Goal: Information Seeking & Learning: Compare options

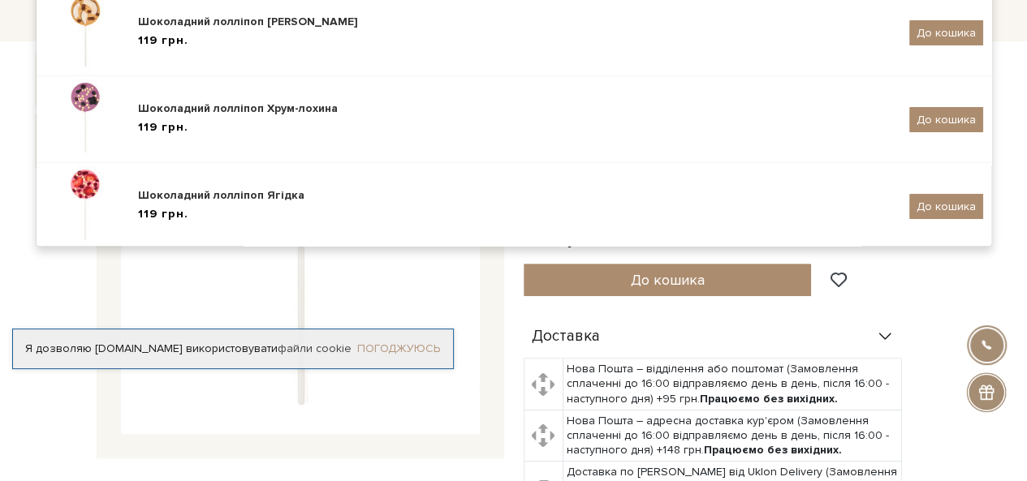
scroll to position [6, 0]
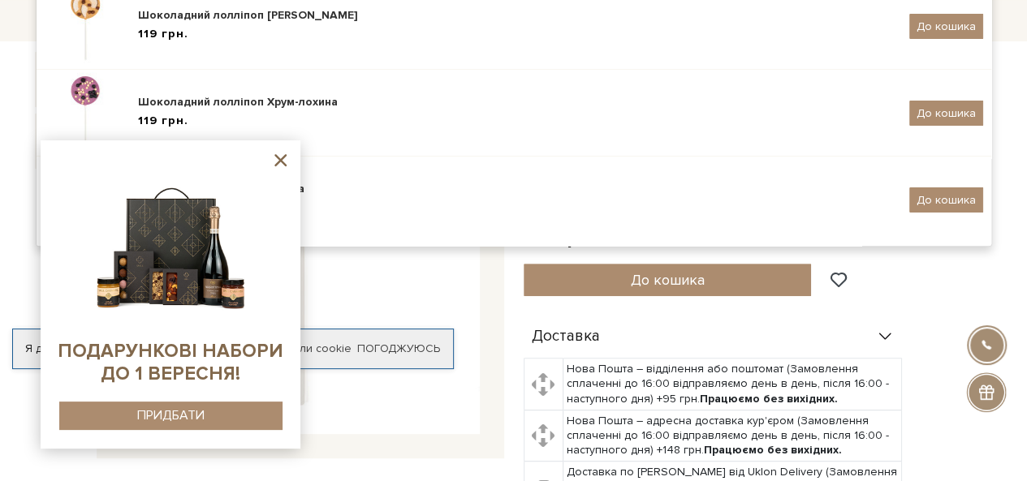
click at [385, 301] on img at bounding box center [300, 255] width 359 height 359
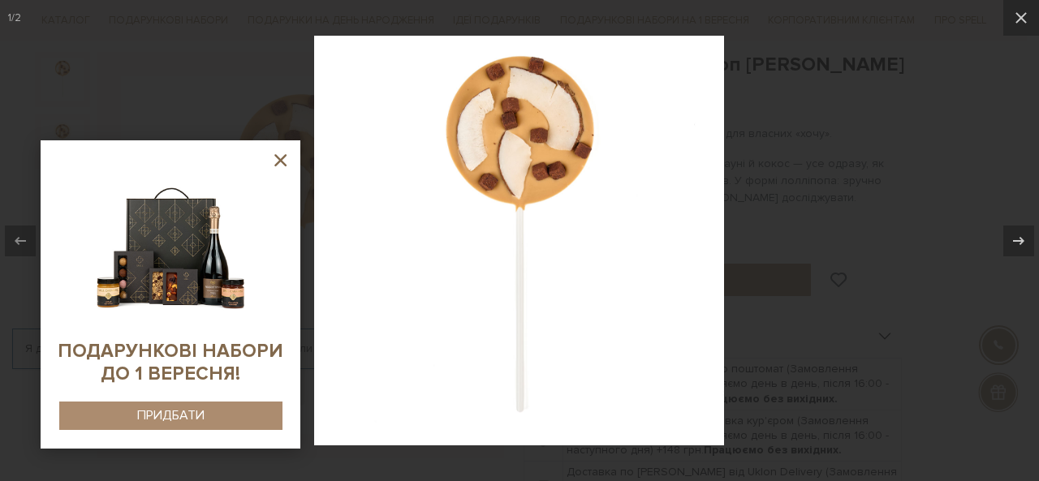
click at [862, 260] on div at bounding box center [519, 240] width 1039 height 481
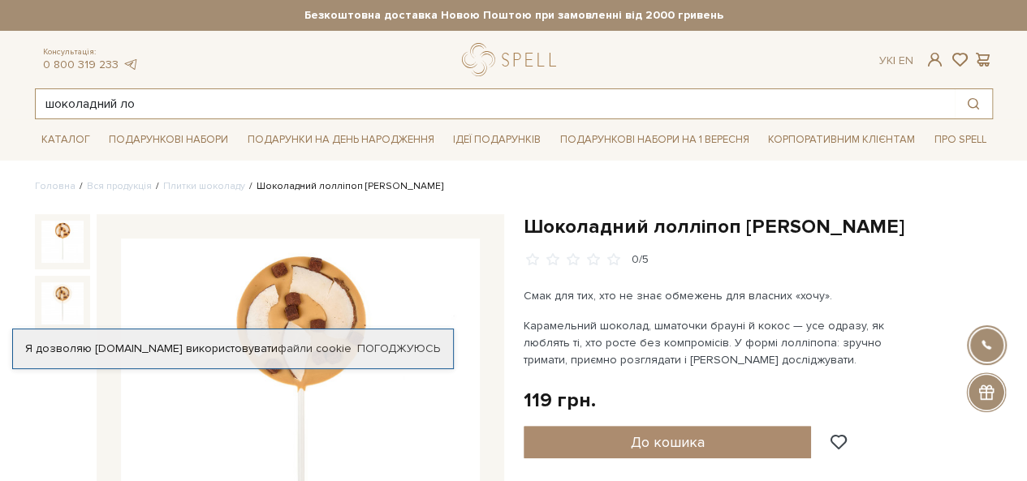
click at [433, 105] on input "шоколадний ло" at bounding box center [495, 103] width 919 height 29
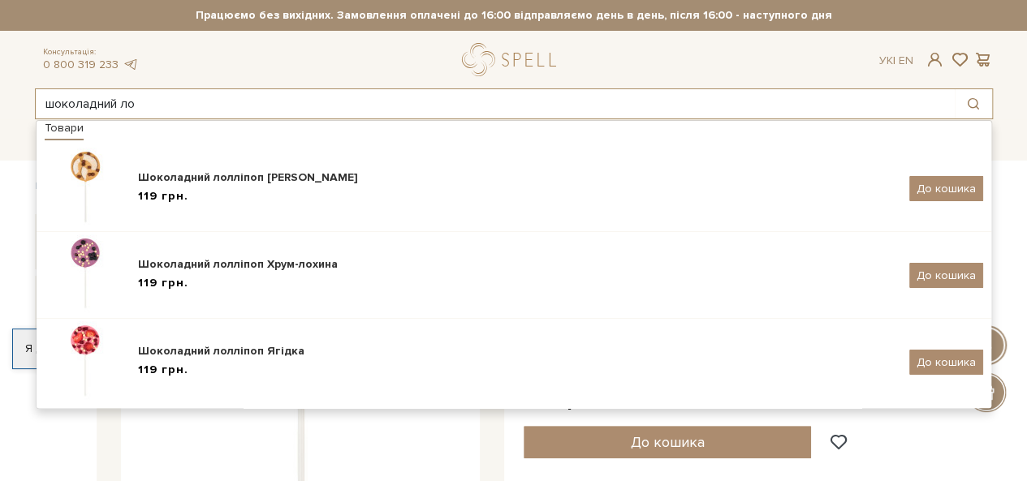
drag, startPoint x: 417, startPoint y: 110, endPoint x: 0, endPoint y: 113, distance: 417.1
click at [0, 113] on header "Безкоштовна доставка Новою Поштою при замовленні від 2000 гривень Працюємо без …" at bounding box center [513, 59] width 1027 height 119
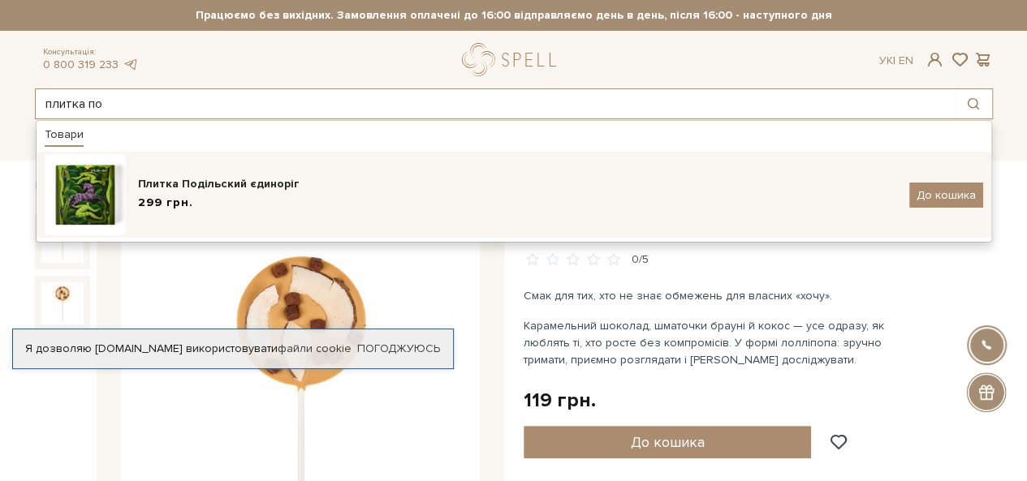
type input "плитка по"
click at [105, 166] on img at bounding box center [85, 194] width 81 height 81
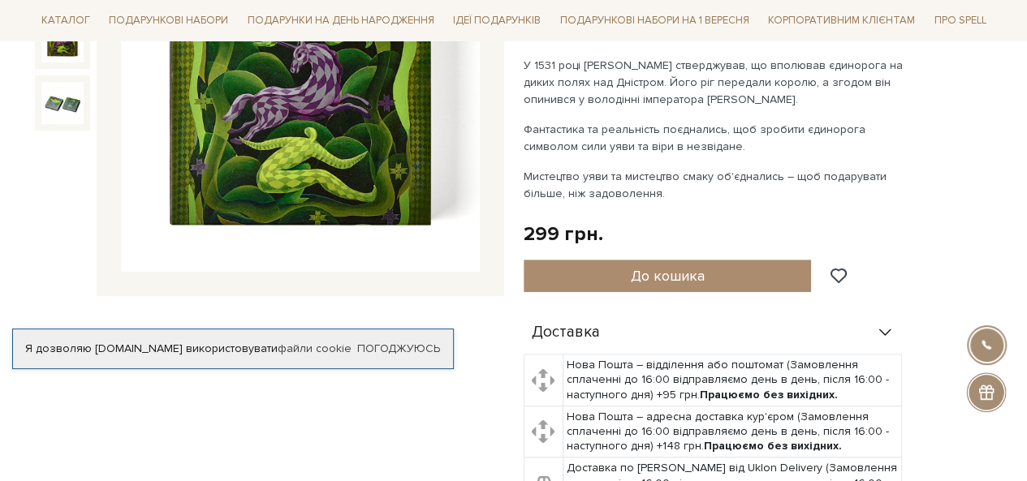
click at [328, 161] on img at bounding box center [300, 93] width 359 height 359
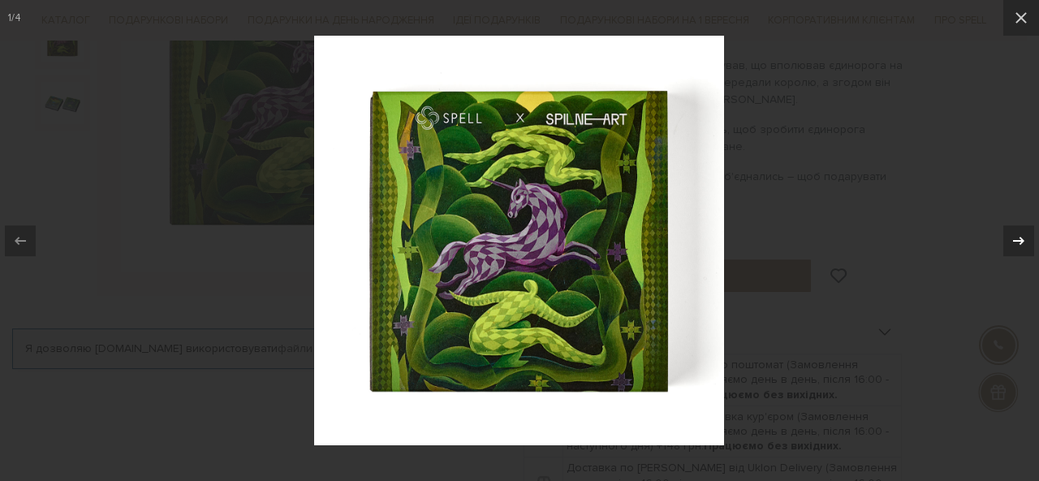
click at [997, 237] on button at bounding box center [1010, 240] width 57 height 81
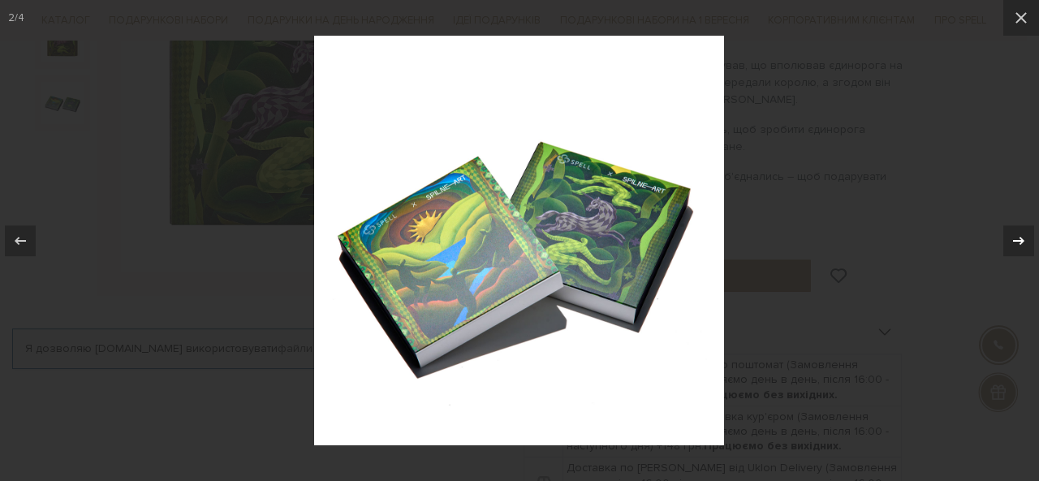
click at [1010, 239] on icon at bounding box center [1018, 240] width 19 height 19
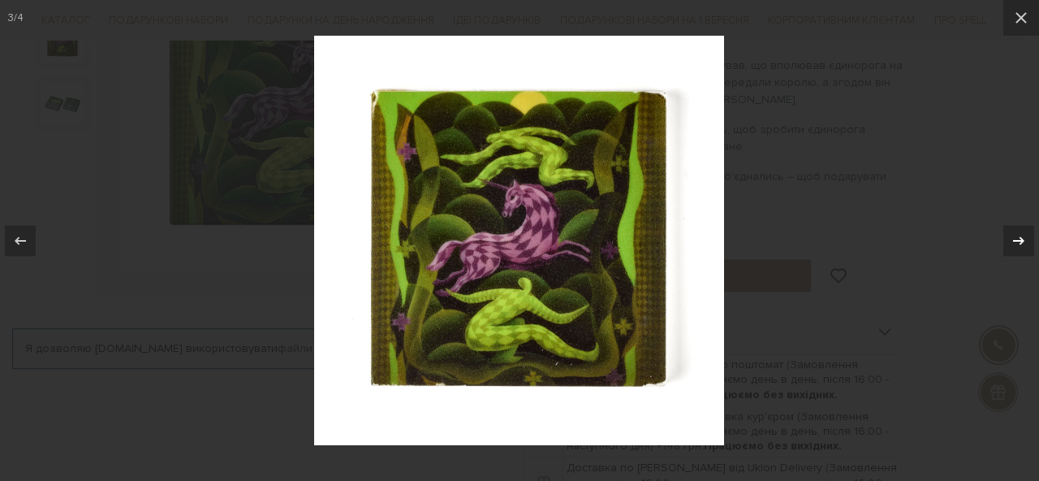
click at [1010, 239] on icon at bounding box center [1018, 240] width 19 height 19
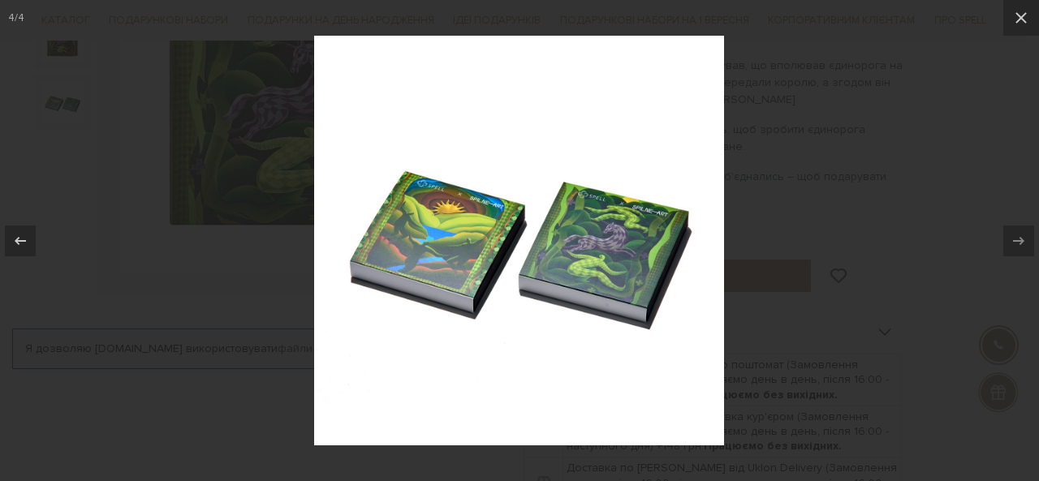
click at [807, 278] on div at bounding box center [519, 240] width 1039 height 481
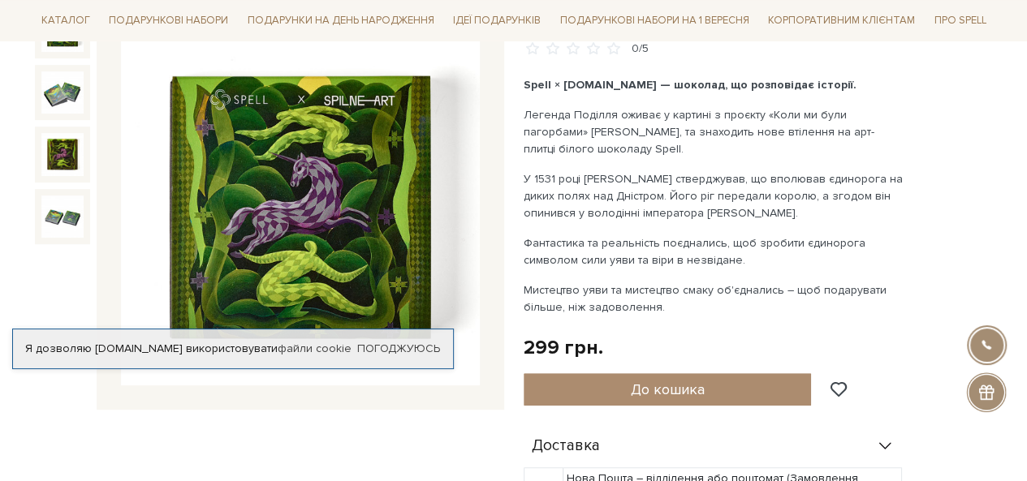
scroll to position [162, 0]
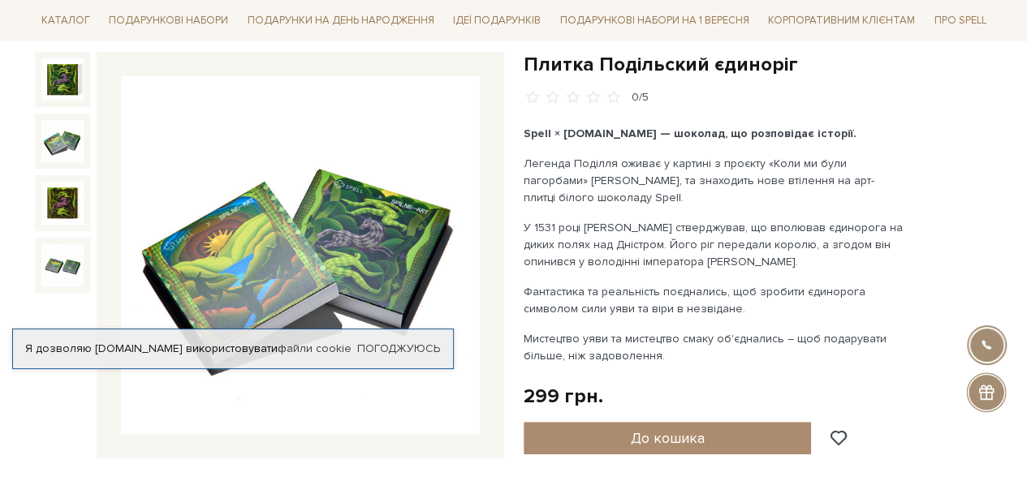
click at [66, 138] on img at bounding box center [62, 141] width 42 height 42
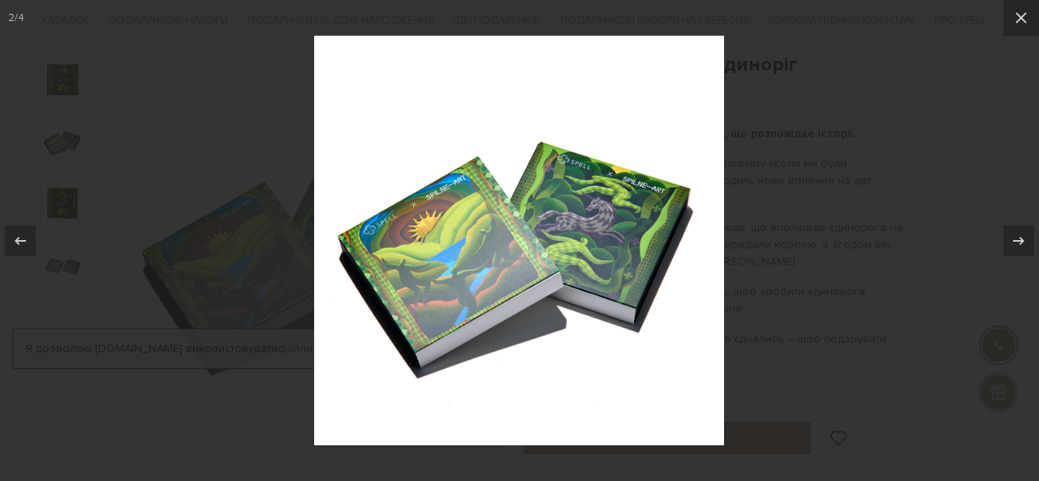
click at [69, 84] on div at bounding box center [519, 240] width 1039 height 481
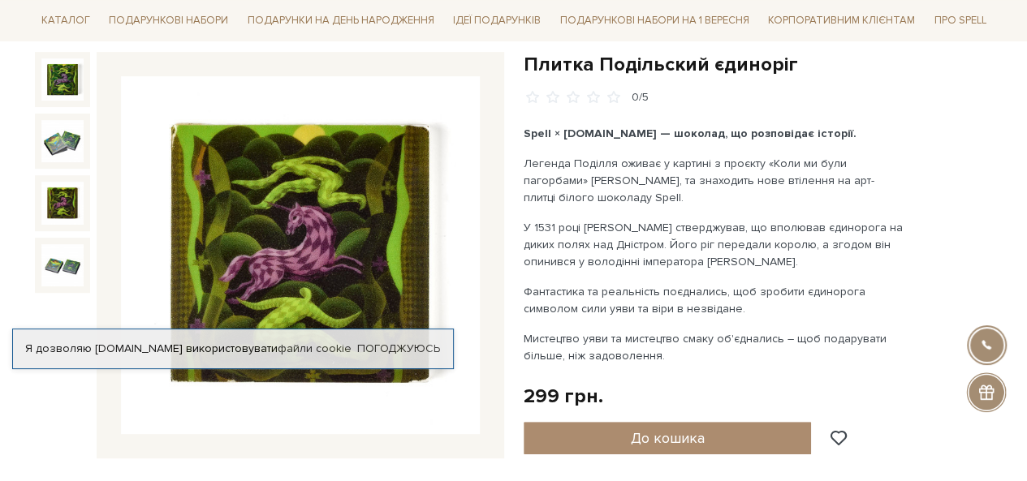
click at [56, 202] on img at bounding box center [62, 203] width 42 height 42
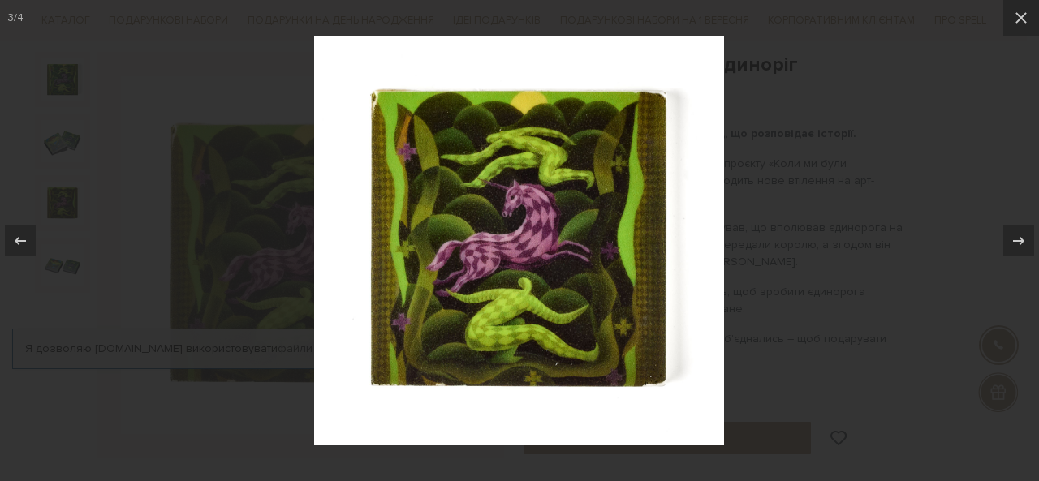
click at [175, 231] on div at bounding box center [519, 240] width 1039 height 481
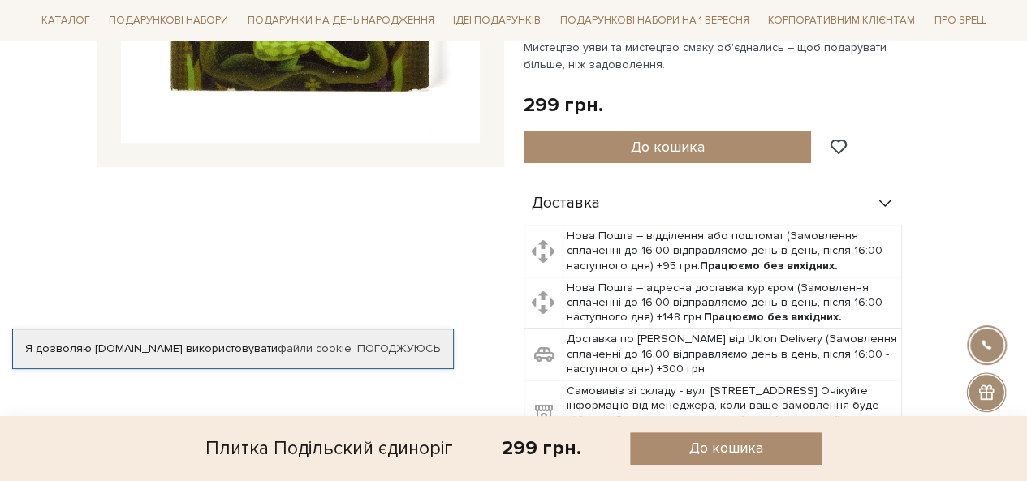
scroll to position [649, 0]
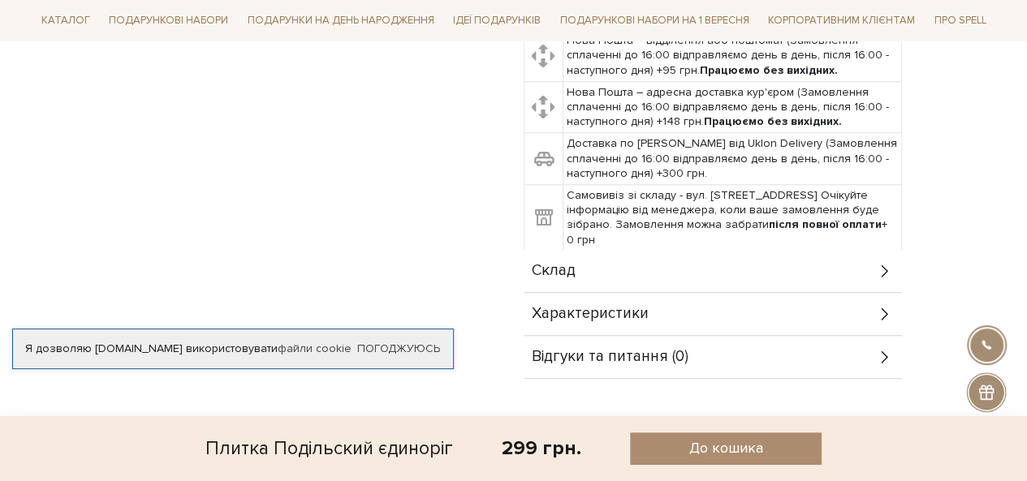
click at [714, 278] on div "Склад" at bounding box center [712, 271] width 378 height 42
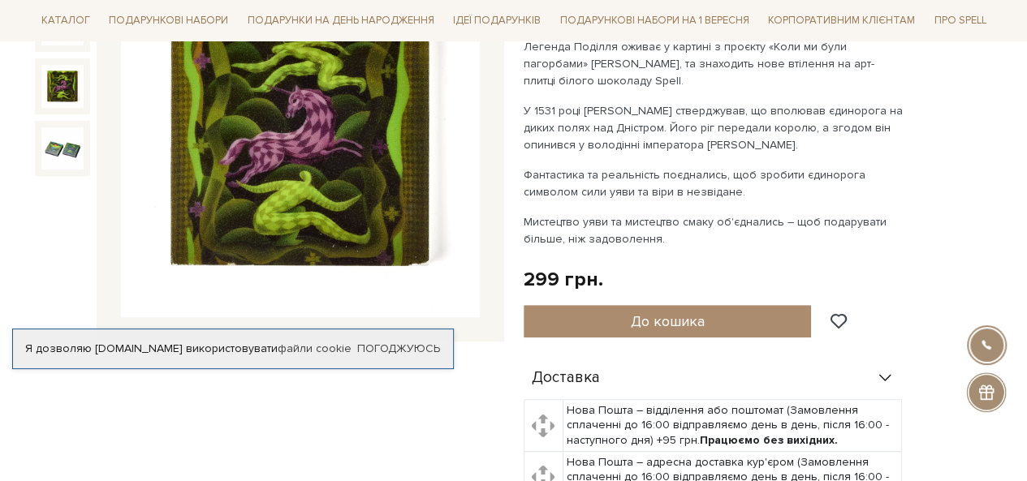
scroll to position [243, 0]
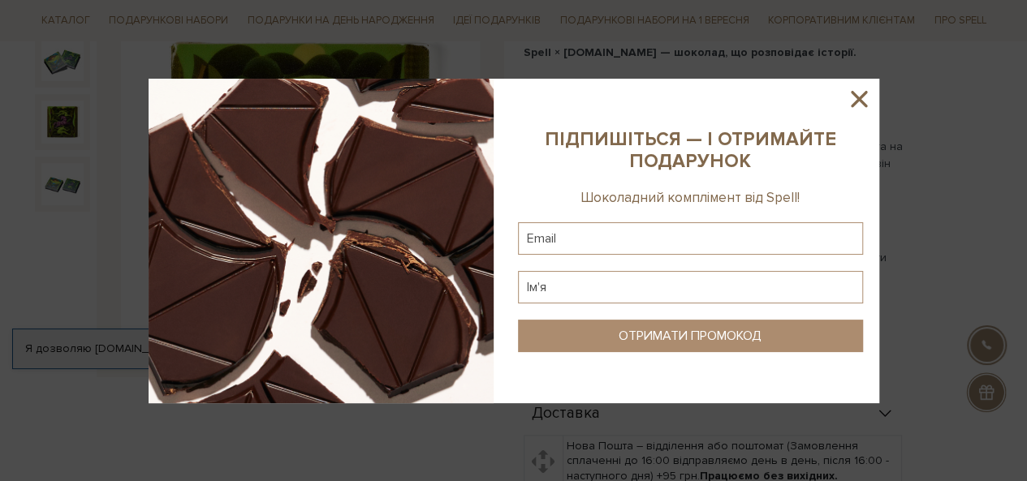
drag, startPoint x: 845, startPoint y: 88, endPoint x: 852, endPoint y: 97, distance: 10.9
click at [849, 95] on icon at bounding box center [859, 99] width 28 height 28
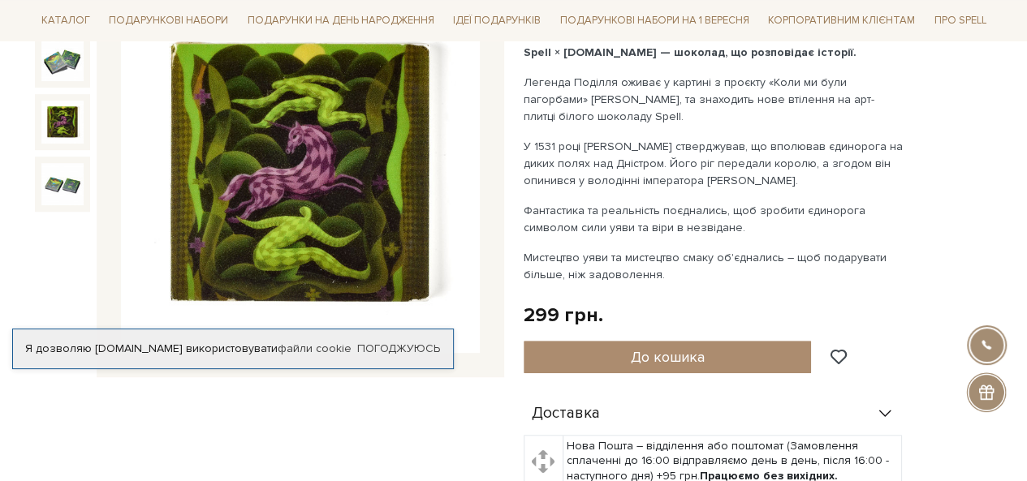
scroll to position [649, 0]
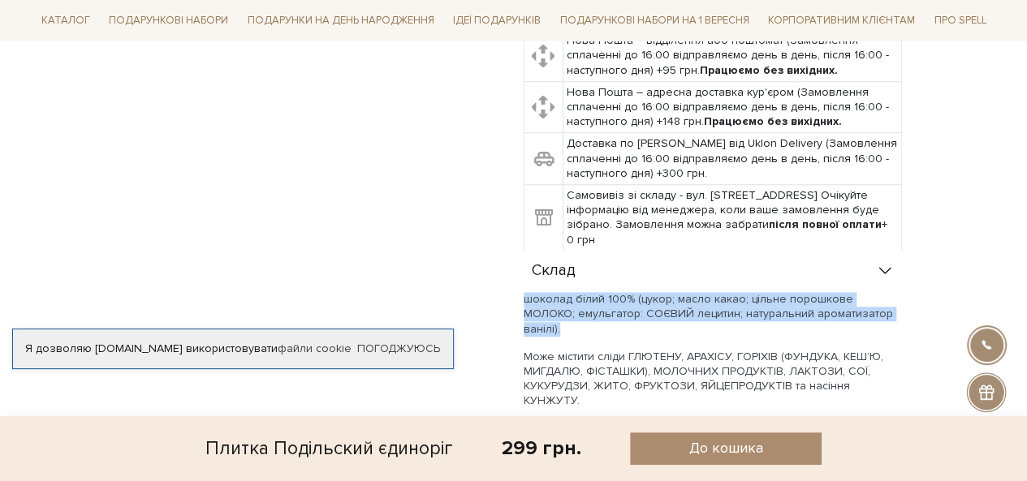
drag, startPoint x: 520, startPoint y: 293, endPoint x: 900, endPoint y: 319, distance: 380.7
click at [900, 319] on div "Плитка Подільский єдиноріг 0/5 Spell × Spilne.art — шоколад, що розповідає істо…" at bounding box center [758, 113] width 489 height 1097
copy p "шоколад білий 100% (цукор; масло какао; цільне порошкове МОЛОКО; емульгатор: СО…"
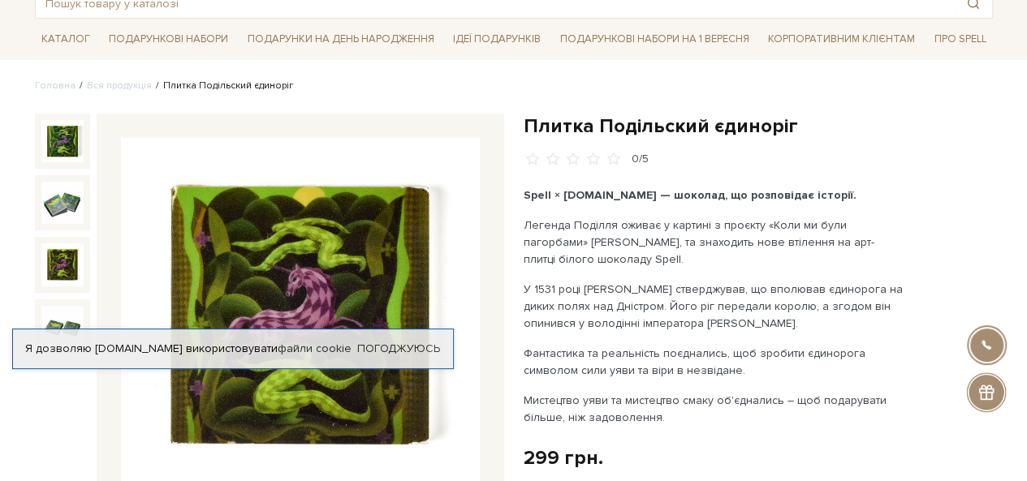
scroll to position [162, 0]
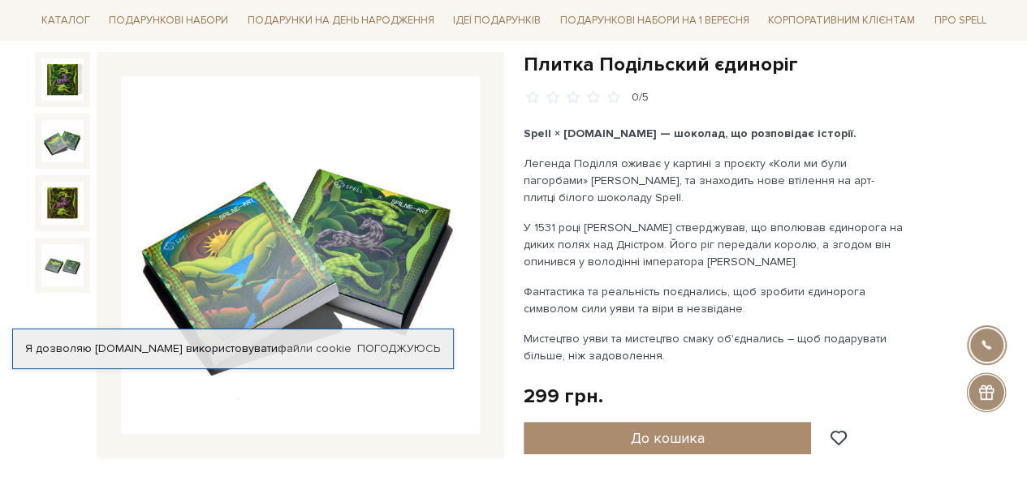
click at [63, 136] on img at bounding box center [62, 141] width 42 height 42
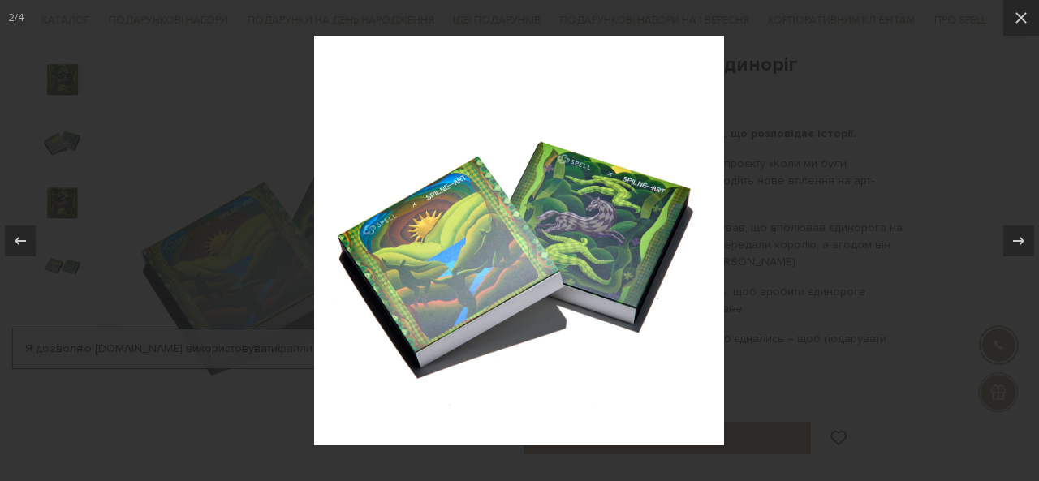
click at [342, 207] on img at bounding box center [519, 241] width 410 height 410
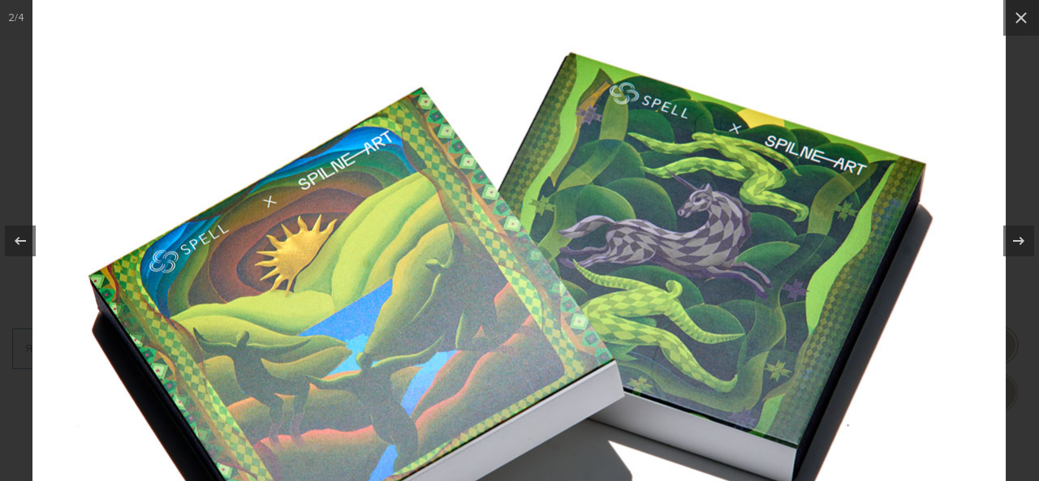
click at [93, 116] on img at bounding box center [519, 287] width 974 height 974
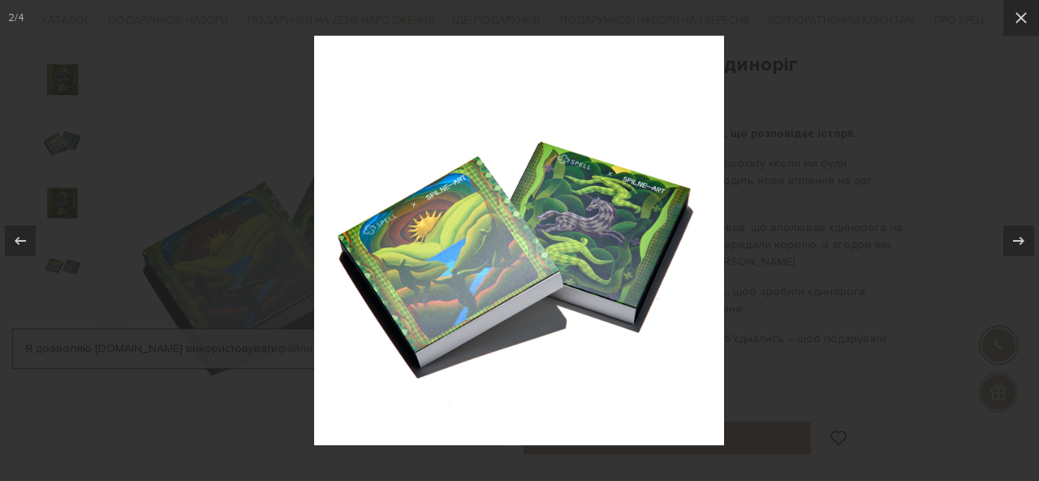
click at [80, 200] on div at bounding box center [519, 240] width 1039 height 481
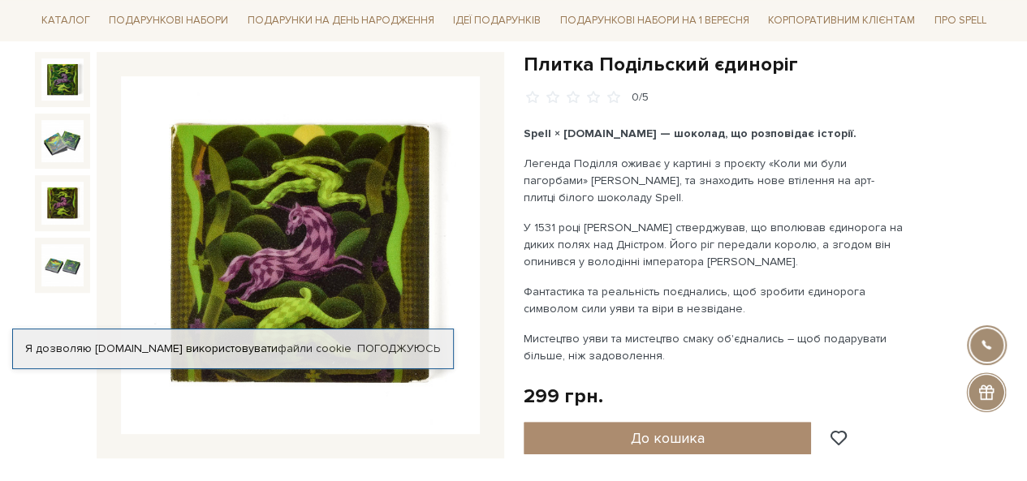
click at [71, 195] on img at bounding box center [62, 203] width 42 height 42
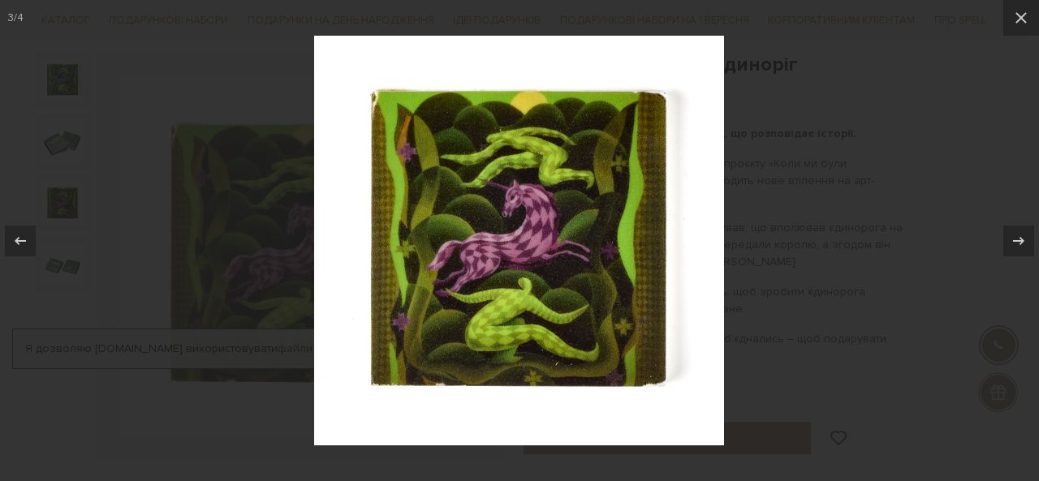
click at [463, 256] on img at bounding box center [519, 241] width 410 height 410
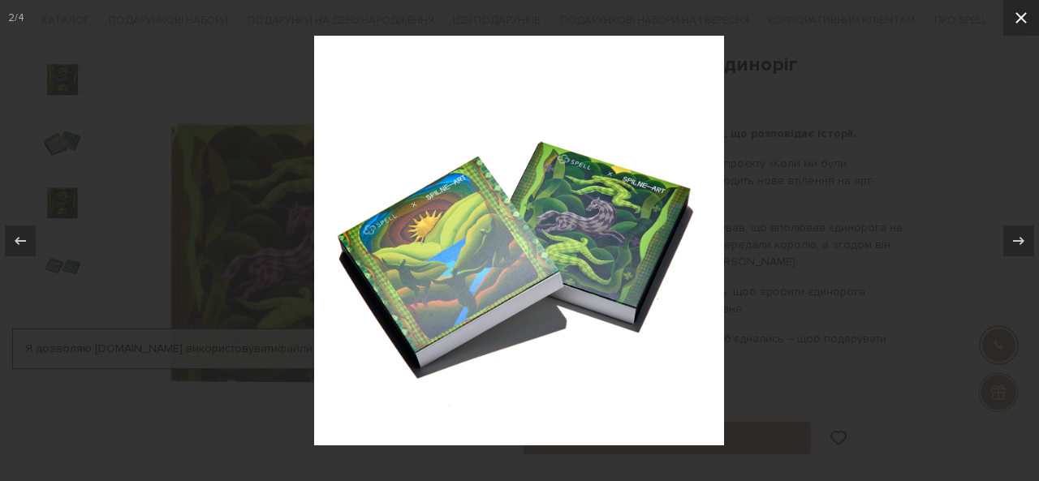
click at [1019, 24] on icon at bounding box center [1020, 17] width 19 height 19
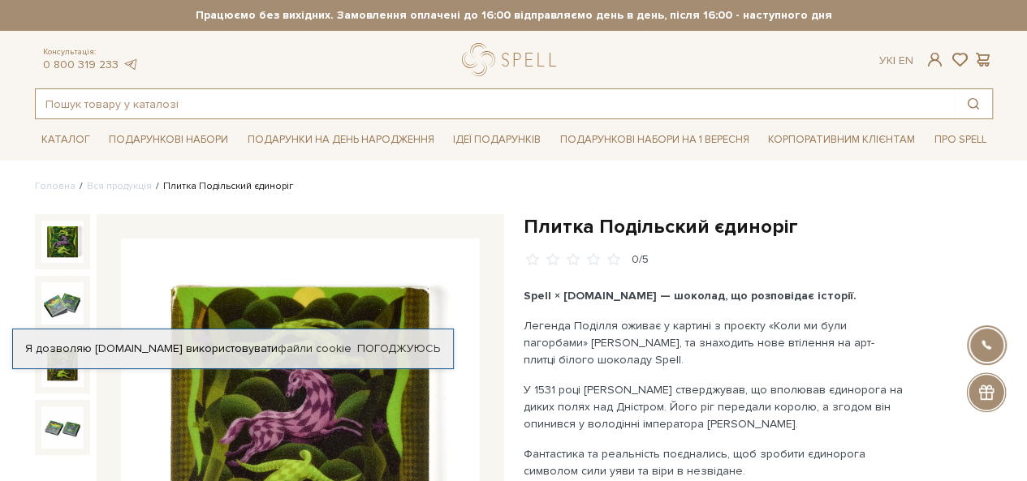
click at [189, 106] on input "text" at bounding box center [495, 103] width 919 height 29
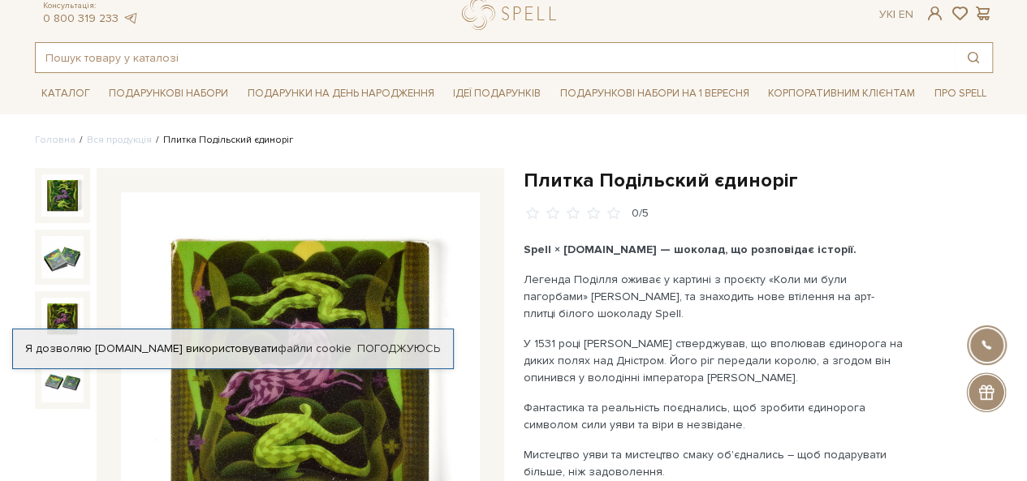
scroll to position [81, 0]
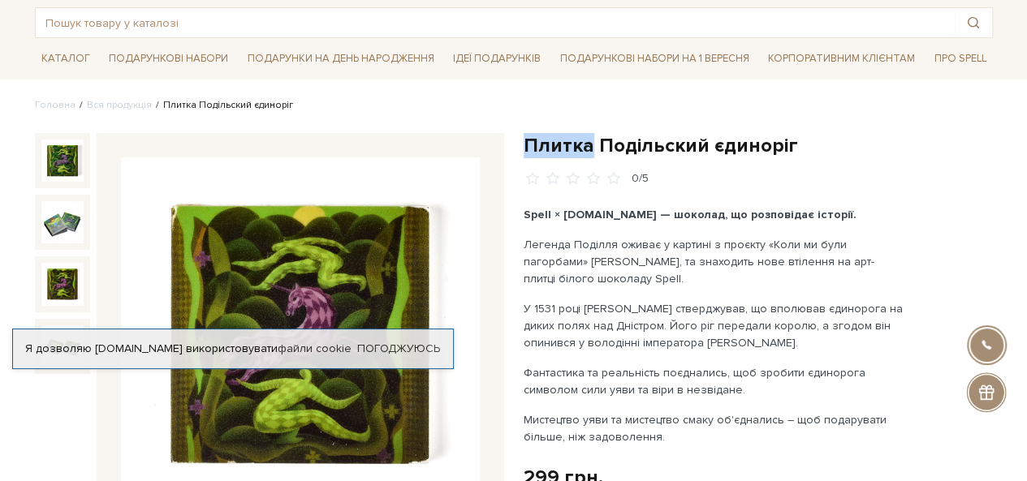
drag, startPoint x: 524, startPoint y: 145, endPoint x: 586, endPoint y: 146, distance: 61.7
click at [586, 146] on h1 "Плитка Подільский єдиноріг" at bounding box center [757, 145] width 469 height 25
copy h1 "Плитка"
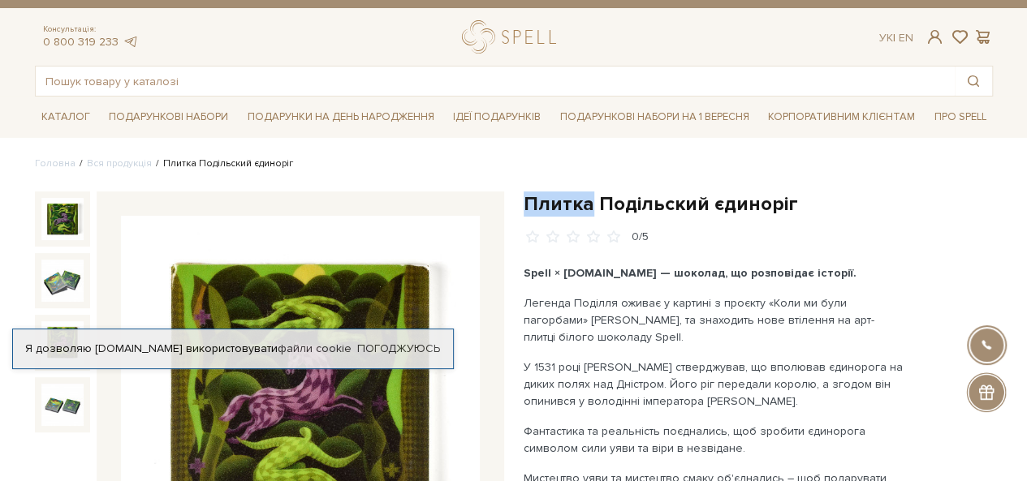
scroll to position [0, 0]
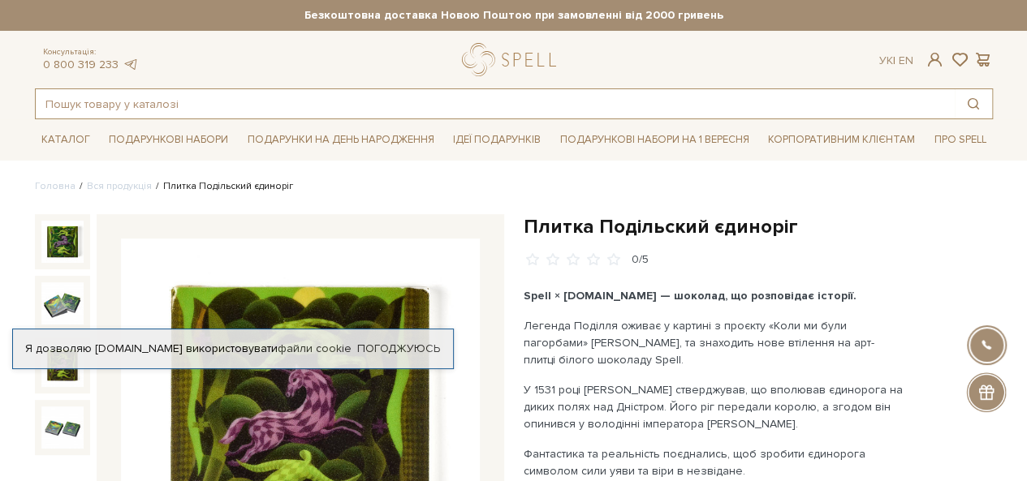
click at [168, 91] on input "text" at bounding box center [495, 103] width 919 height 29
paste input "Плитка"
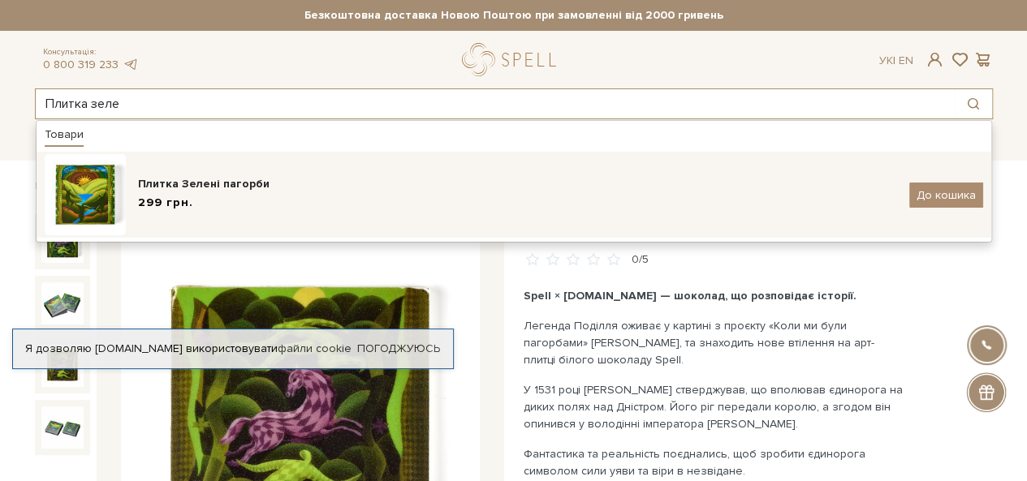
type input "Плитка зеле"
click at [180, 179] on div "Плитка Зелені пагорби" at bounding box center [517, 184] width 759 height 16
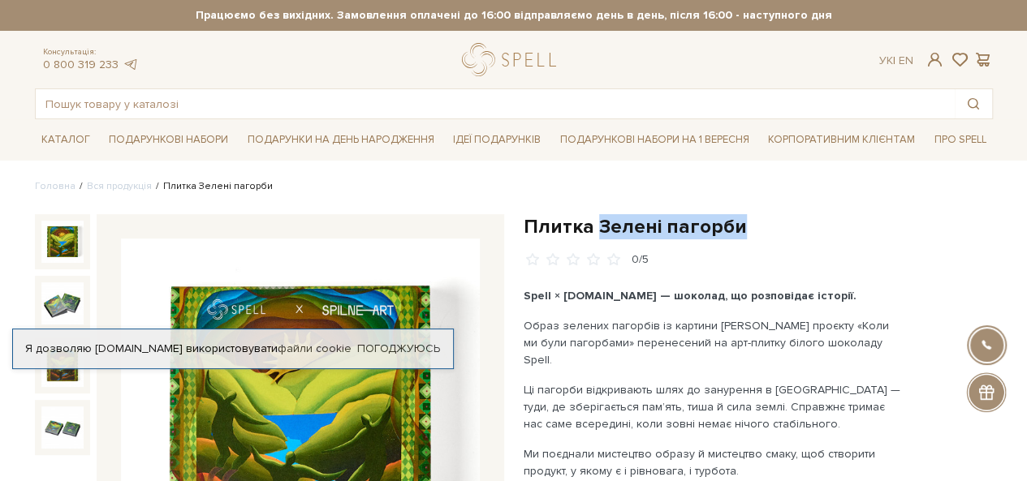
drag, startPoint x: 599, startPoint y: 226, endPoint x: 737, endPoint y: 228, distance: 138.0
click at [737, 228] on h1 "Плитка Зелені пагорби" at bounding box center [757, 226] width 469 height 25
copy h1 "Зелені пагорби"
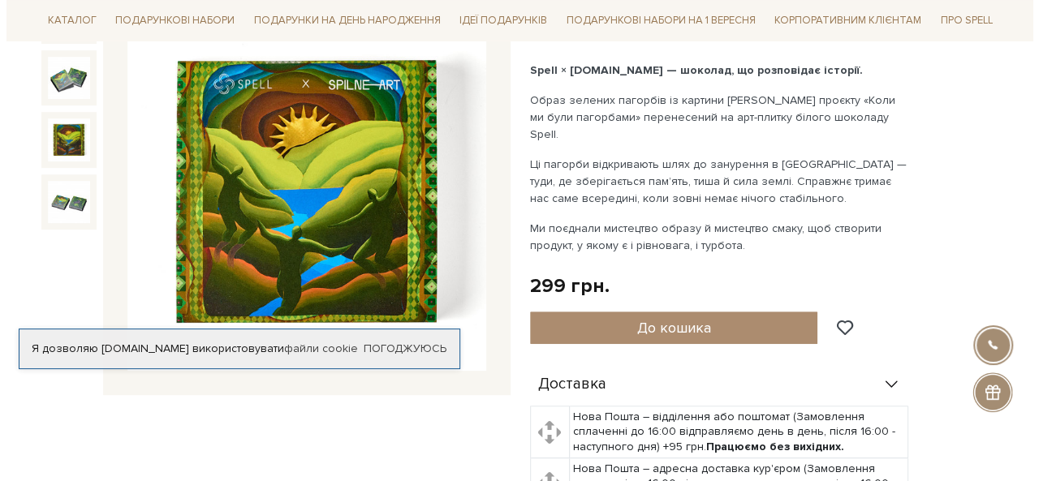
scroll to position [243, 0]
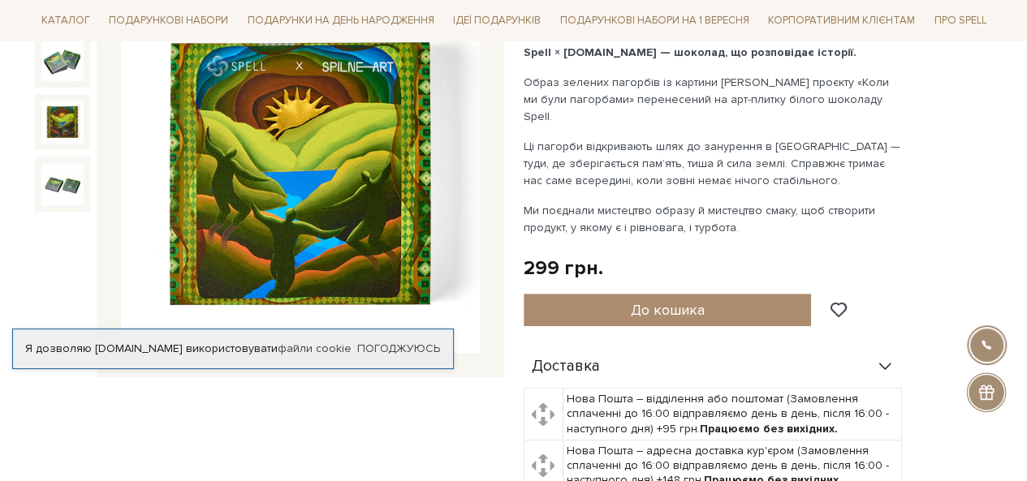
click at [368, 234] on img at bounding box center [300, 174] width 359 height 359
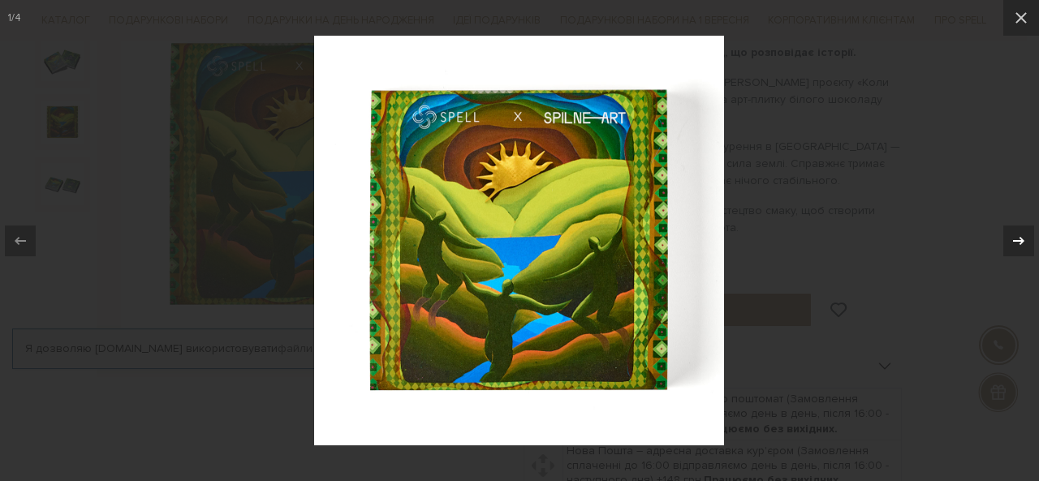
click at [1026, 234] on button at bounding box center [1010, 240] width 57 height 81
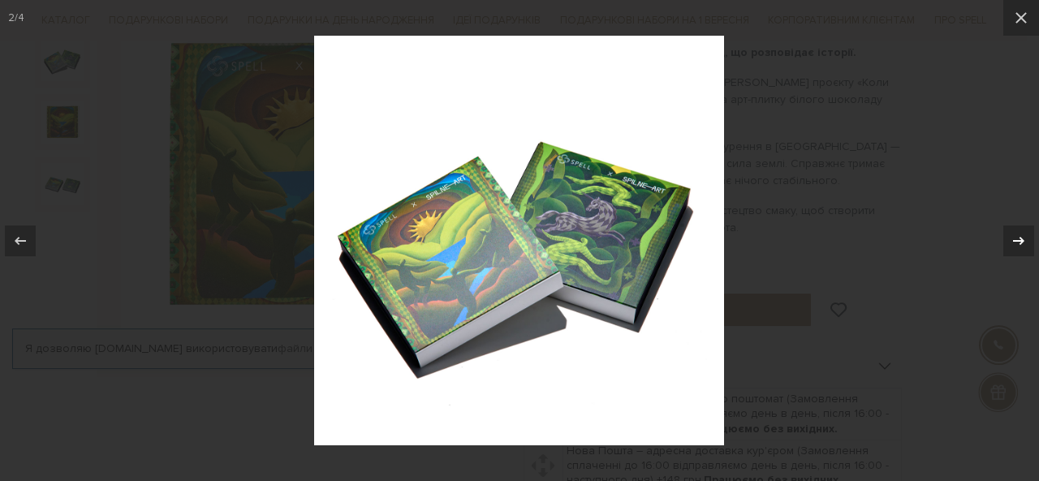
click at [1023, 237] on icon at bounding box center [1018, 240] width 19 height 19
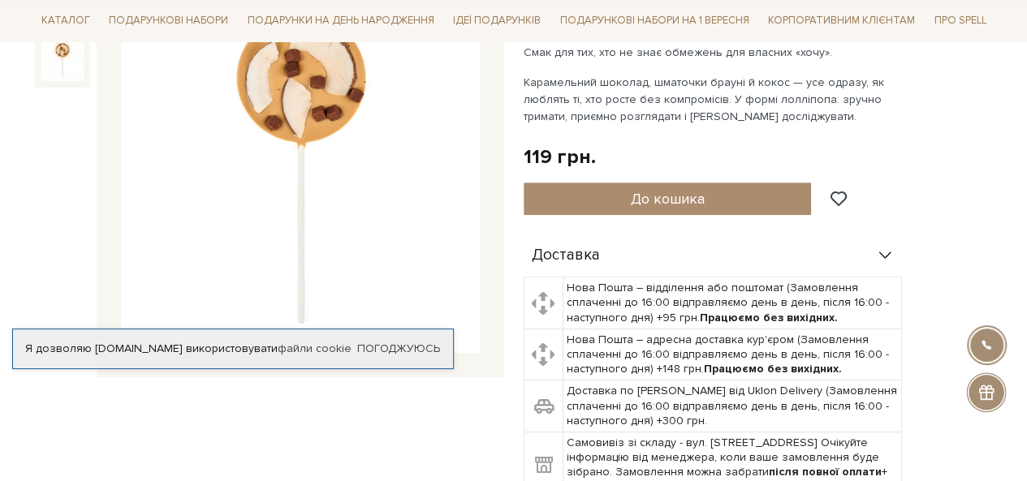
click at [308, 309] on img at bounding box center [300, 174] width 359 height 359
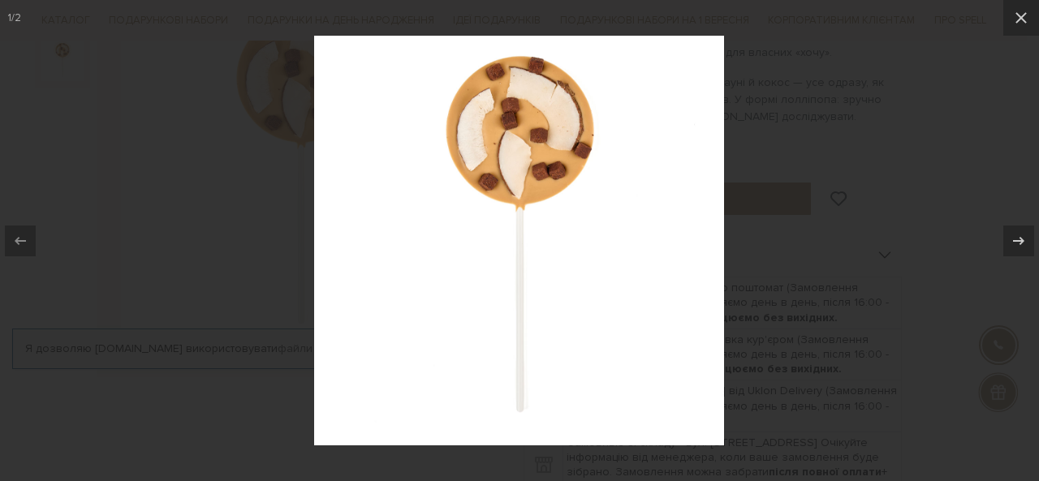
click at [846, 209] on div at bounding box center [519, 240] width 1039 height 481
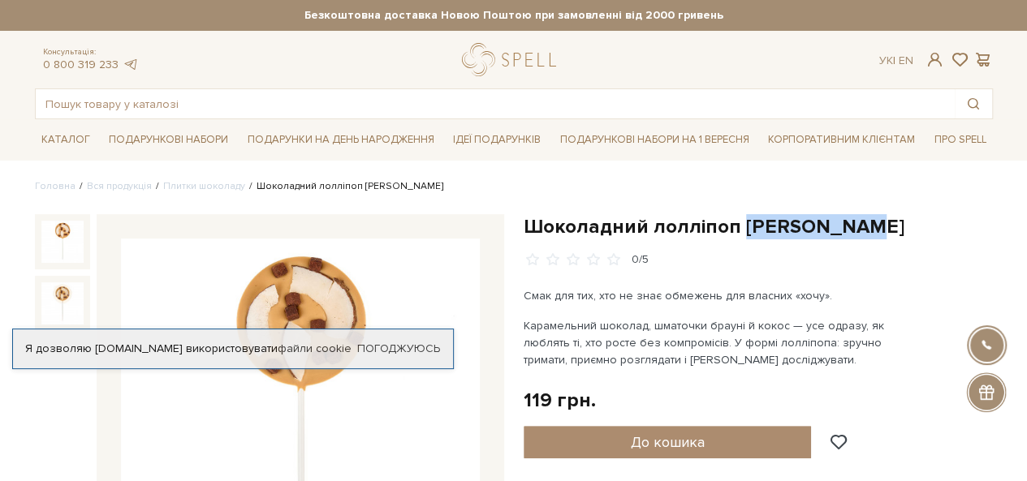
drag, startPoint x: 736, startPoint y: 224, endPoint x: 850, endPoint y: 225, distance: 113.6
click at [850, 225] on h1 "Шоколадний лолліпоп [PERSON_NAME]" at bounding box center [757, 226] width 469 height 25
copy h1 "Коко-брауні"
click at [263, 102] on input "text" at bounding box center [495, 103] width 919 height 29
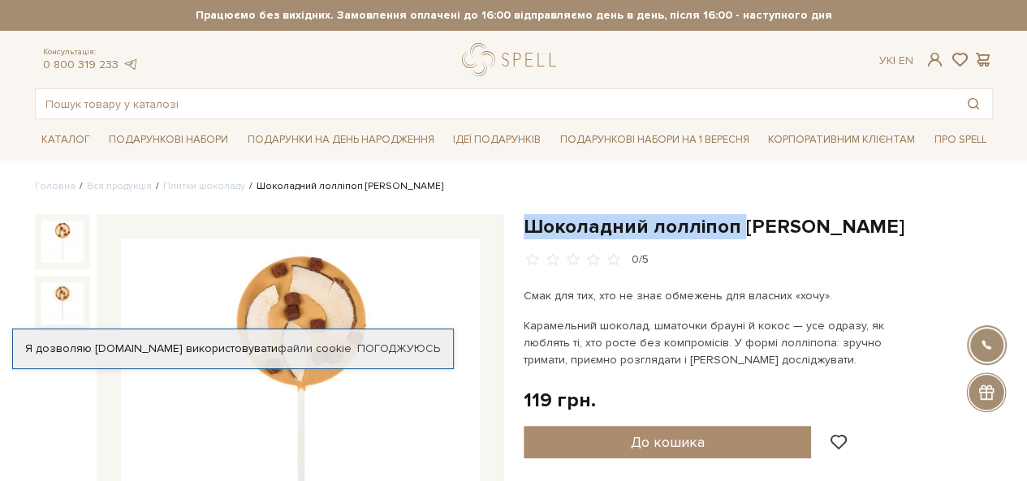
drag, startPoint x: 735, startPoint y: 227, endPoint x: 521, endPoint y: 232, distance: 214.3
copy h1 "Шоколадний лолліпоп"
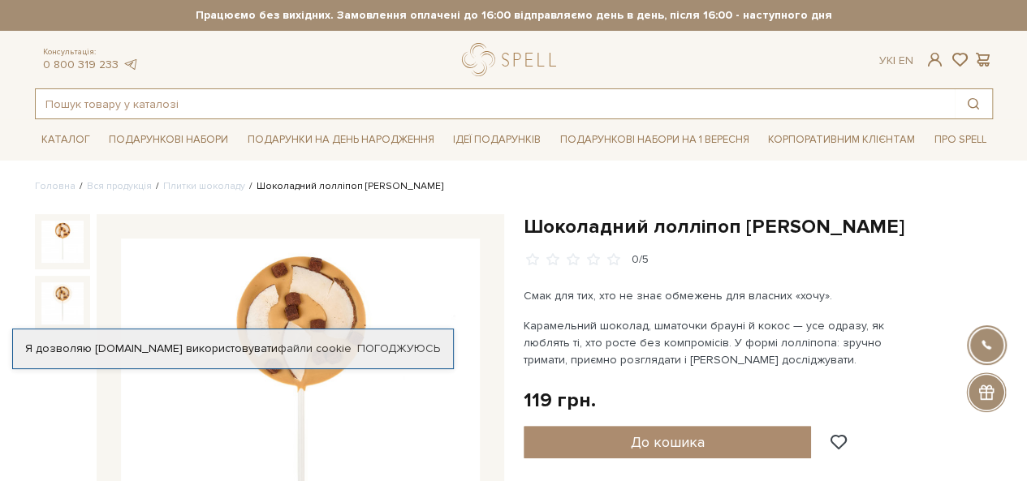
click at [200, 110] on input "text" at bounding box center [495, 103] width 919 height 29
paste input "Шоколадний лолліпоп"
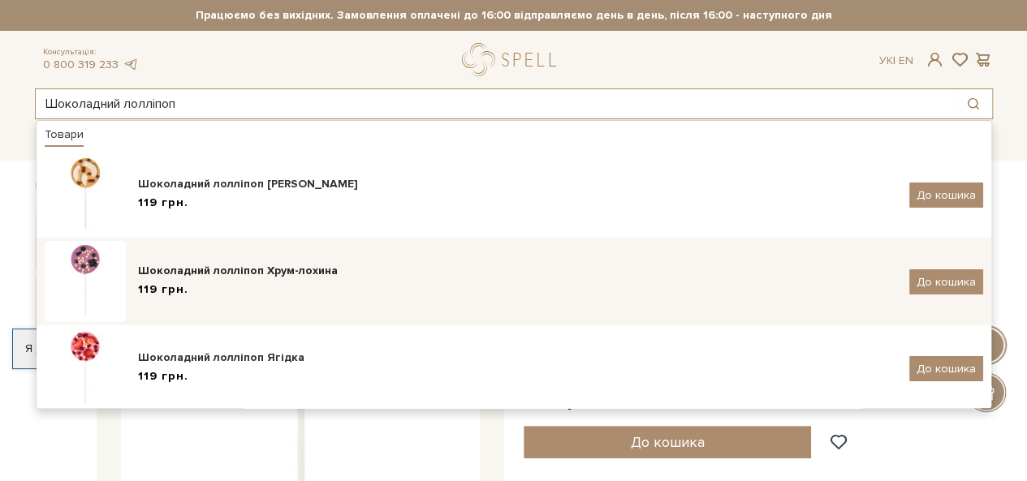
type input "Шоколадний лолліпоп"
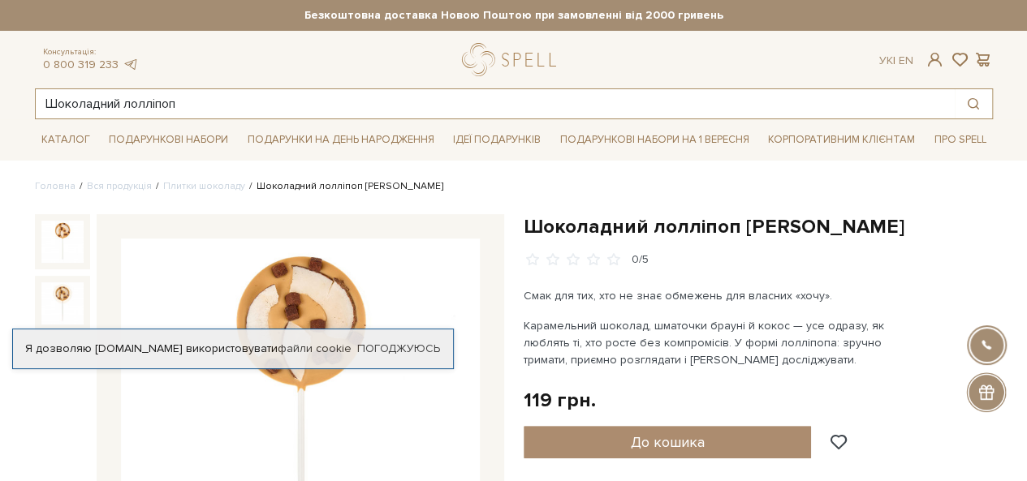
click at [269, 105] on input "Шоколадний лолліпоп" at bounding box center [495, 103] width 919 height 29
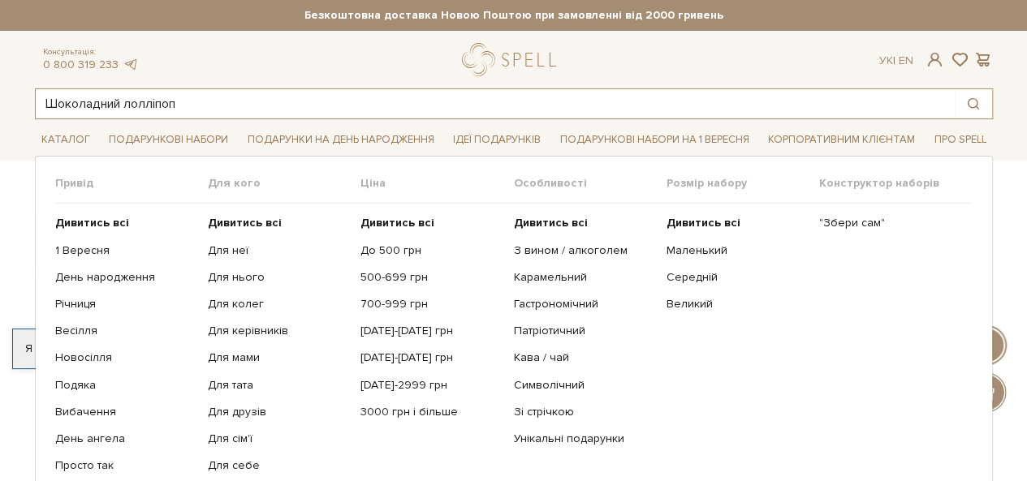
click at [209, 100] on input "Шоколадний лолліпоп" at bounding box center [495, 103] width 919 height 29
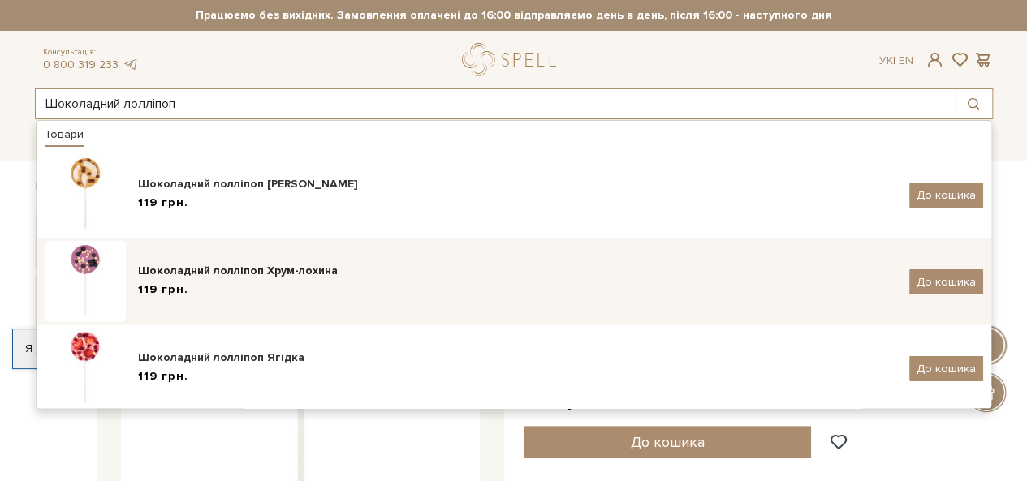
click at [159, 277] on div "Шоколадний лолліпоп Хрум-лохина" at bounding box center [517, 271] width 759 height 16
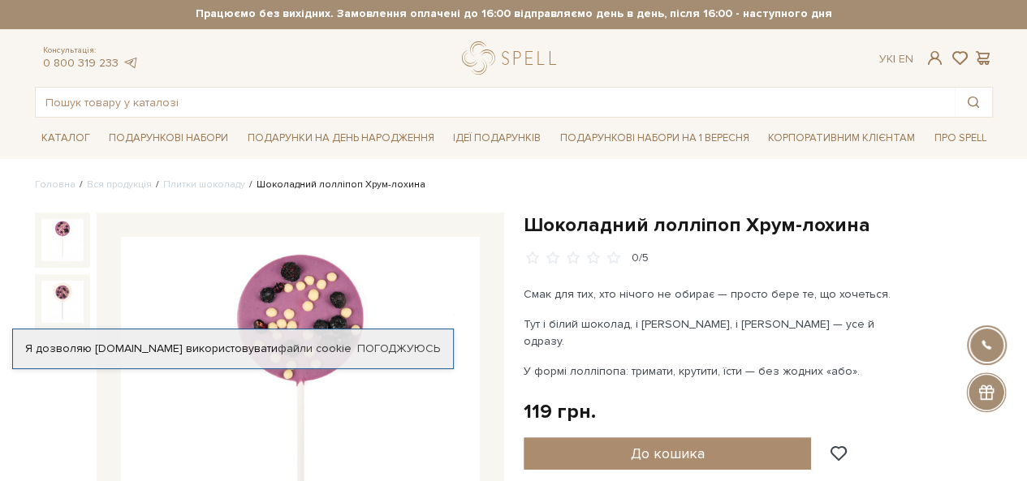
scroll to position [243, 0]
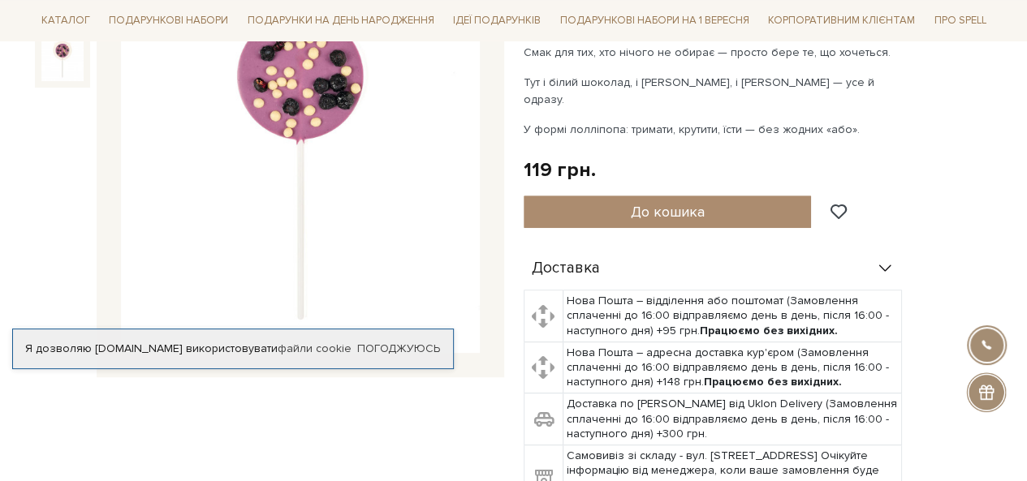
click at [323, 176] on img at bounding box center [300, 174] width 359 height 359
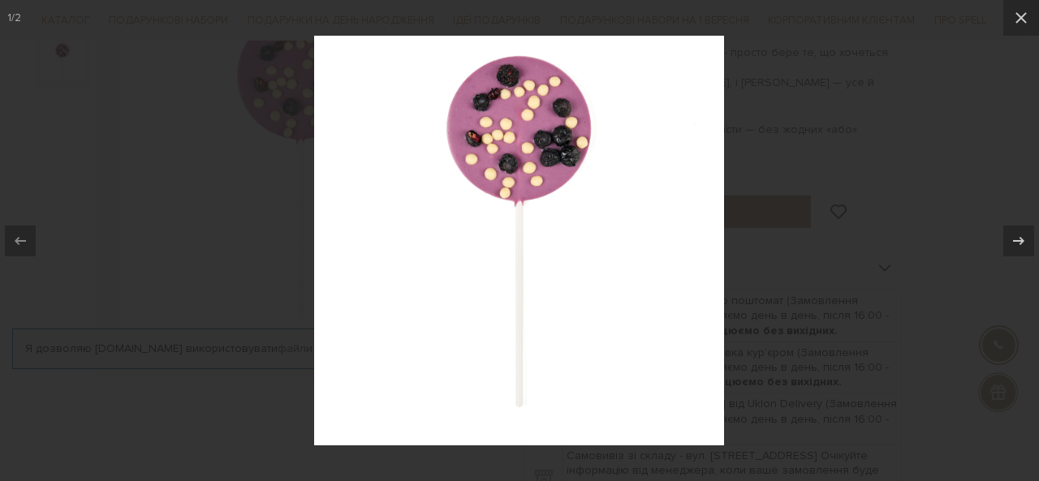
click at [815, 209] on div at bounding box center [519, 240] width 1039 height 481
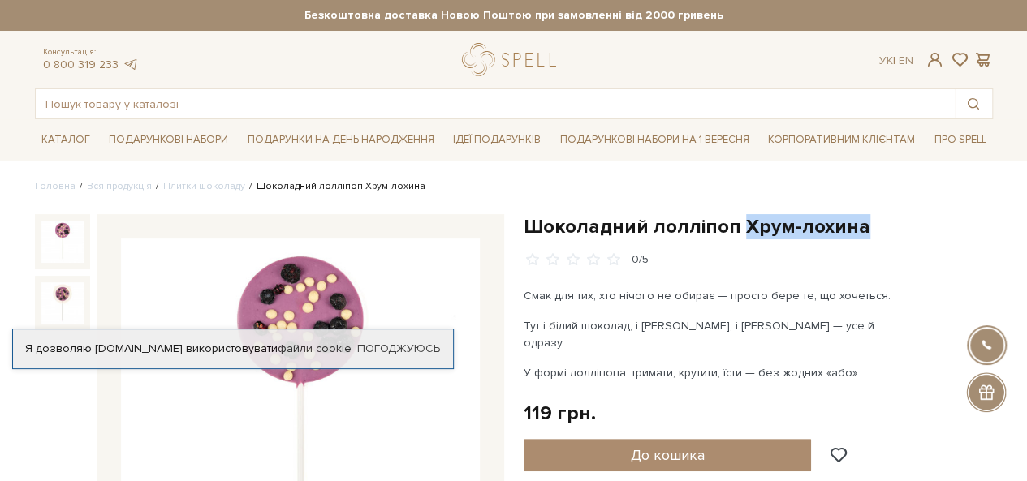
drag, startPoint x: 735, startPoint y: 228, endPoint x: 853, endPoint y: 226, distance: 117.7
click at [853, 226] on h1 "Шоколадний лолліпоп Хрум-лохина" at bounding box center [757, 226] width 469 height 25
copy h1 "Хрум-лохина"
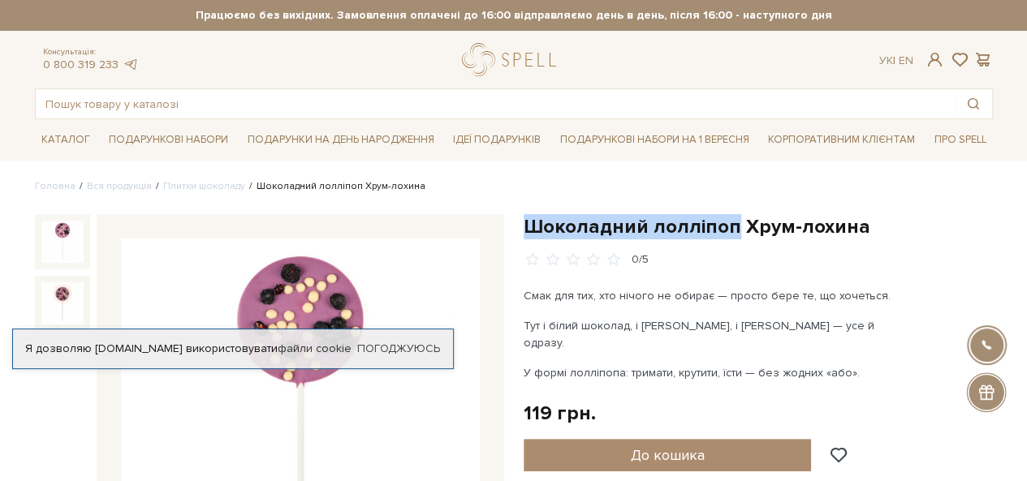
drag, startPoint x: 522, startPoint y: 226, endPoint x: 727, endPoint y: 230, distance: 205.4
copy h1 "Шоколадний лолліпоп"
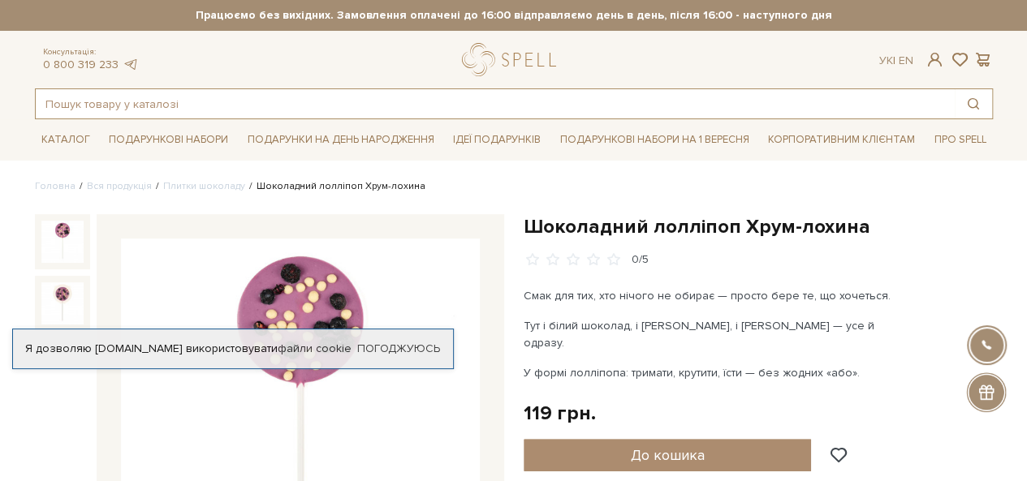
click at [293, 104] on input "text" at bounding box center [495, 103] width 919 height 29
paste input "Шоколадний лолліпоп"
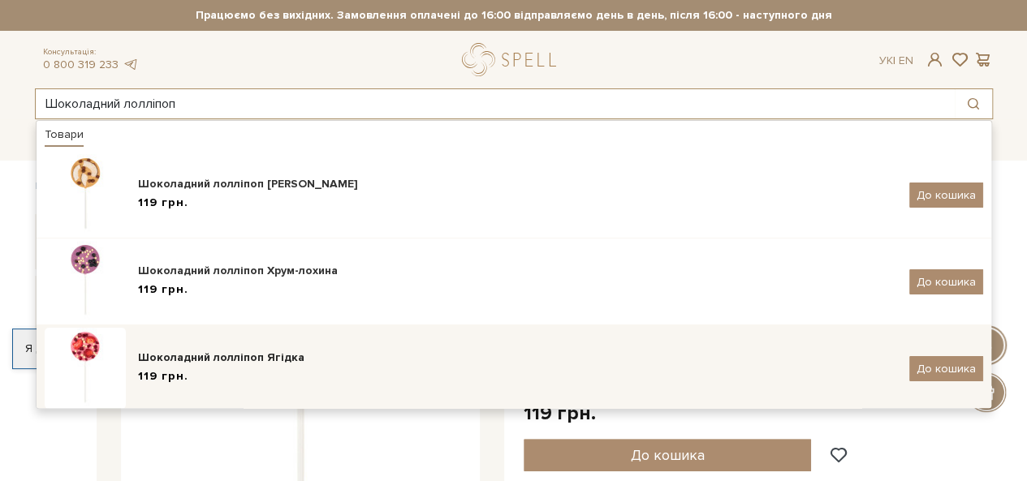
type input "Шоколадний лолліпоп"
click at [265, 355] on div "Шоколадний лолліпоп Ягідка" at bounding box center [517, 358] width 759 height 16
